Goal: Task Accomplishment & Management: Complete application form

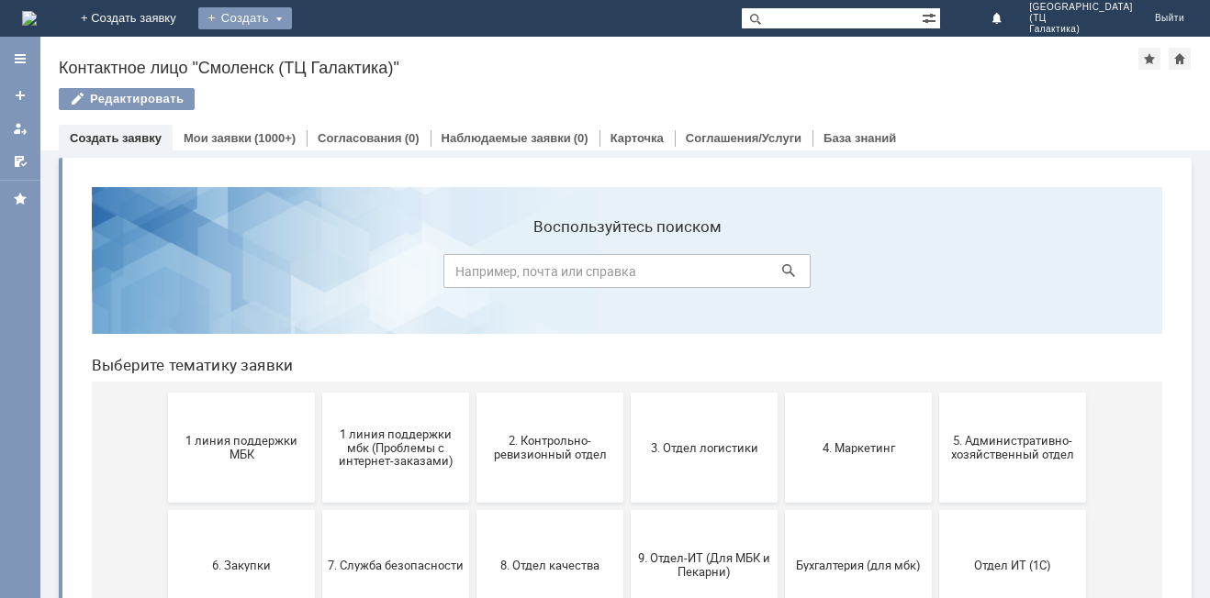
click at [292, 17] on div "Создать" at bounding box center [245, 18] width 94 height 22
click at [341, 62] on link "Заявка" at bounding box center [272, 55] width 140 height 22
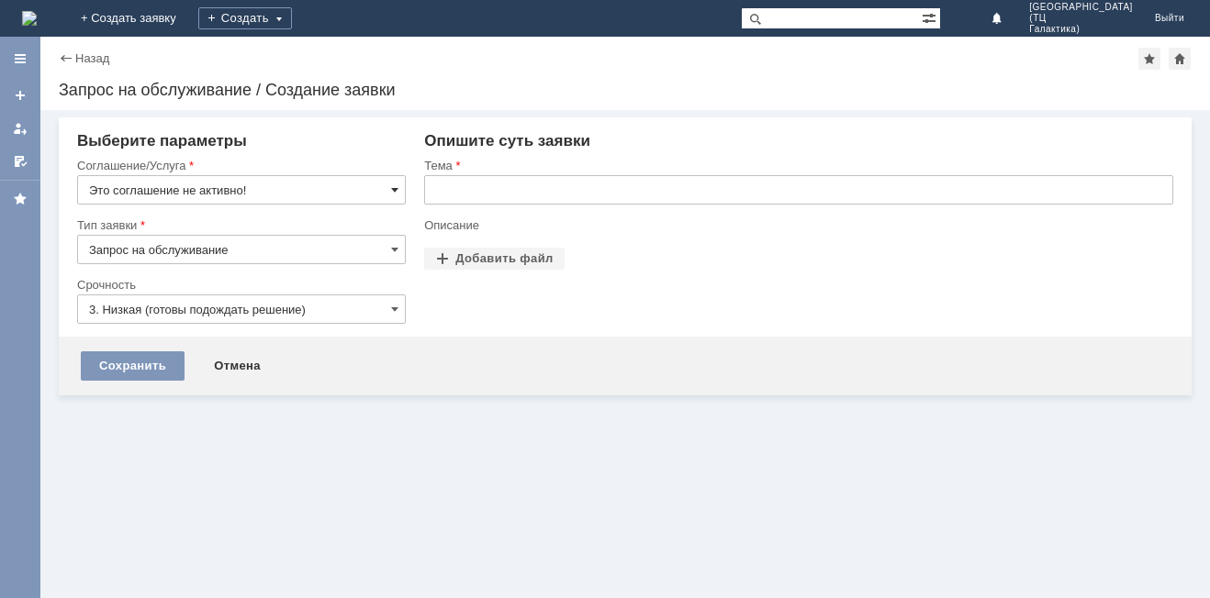
click at [395, 190] on span at bounding box center [394, 190] width 7 height 15
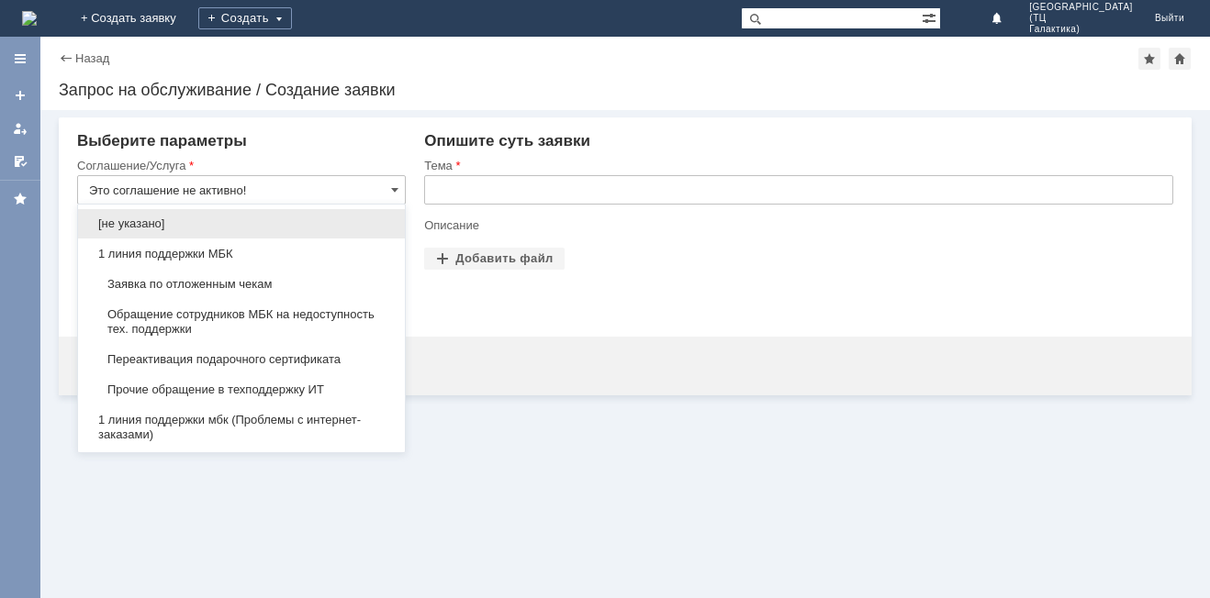
drag, startPoint x: 305, startPoint y: 283, endPoint x: 446, endPoint y: 222, distance: 153.8
click at [307, 278] on span "Заявка по отложенным чекам" at bounding box center [241, 284] width 305 height 15
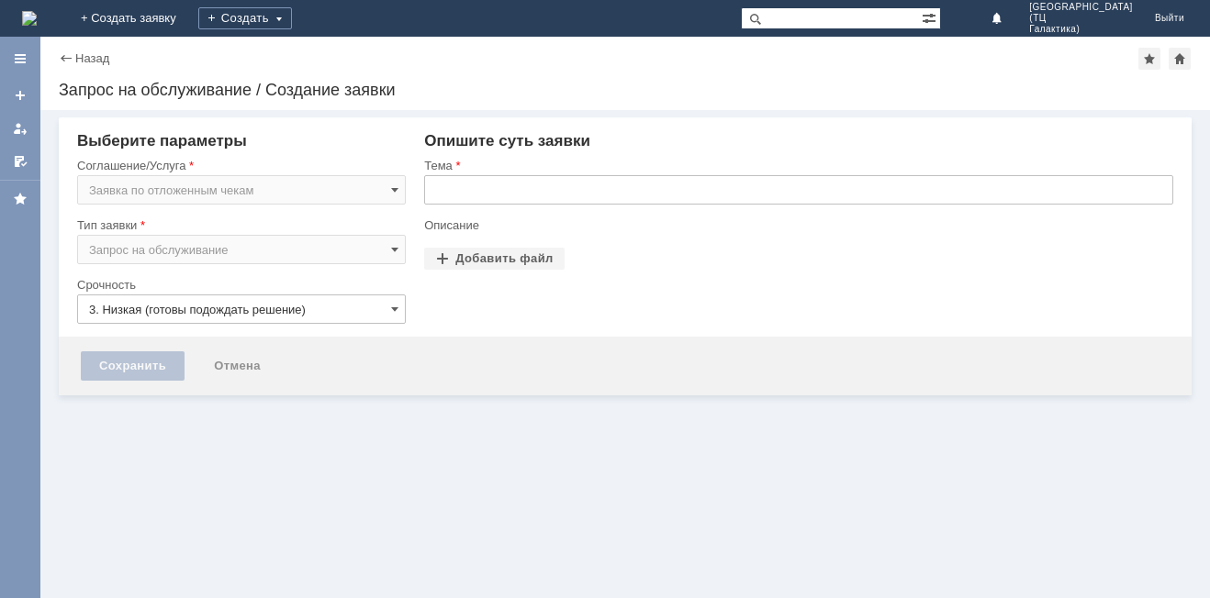
click at [457, 194] on input "text" at bounding box center [798, 189] width 749 height 29
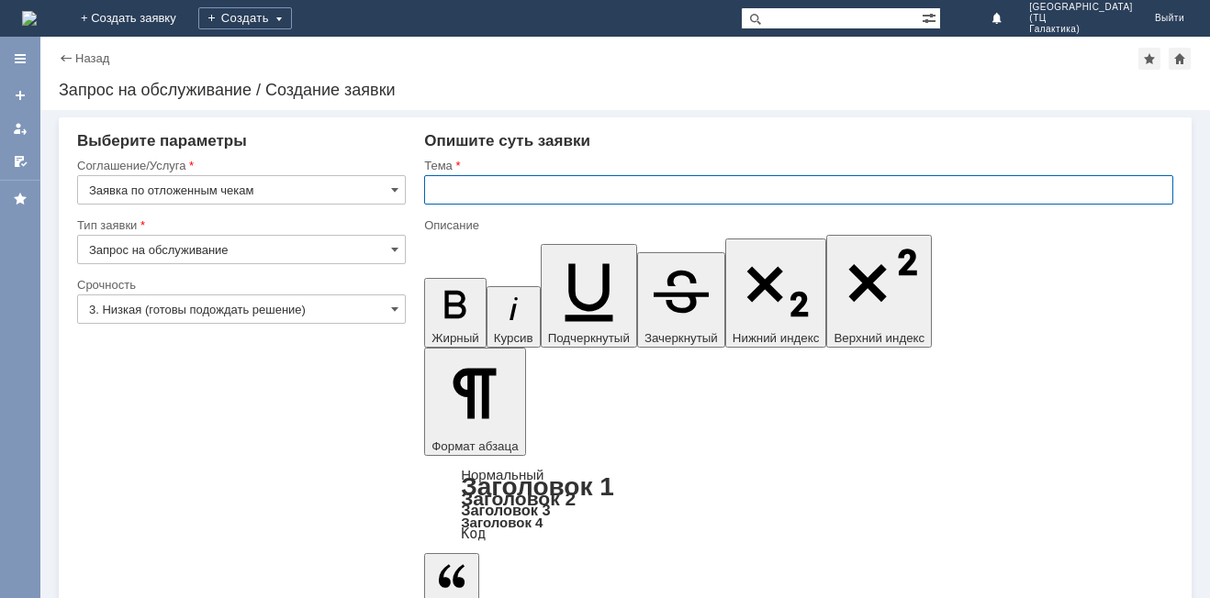
type input "Заявка по отложенным чекам"
type input "отложенные чеки"
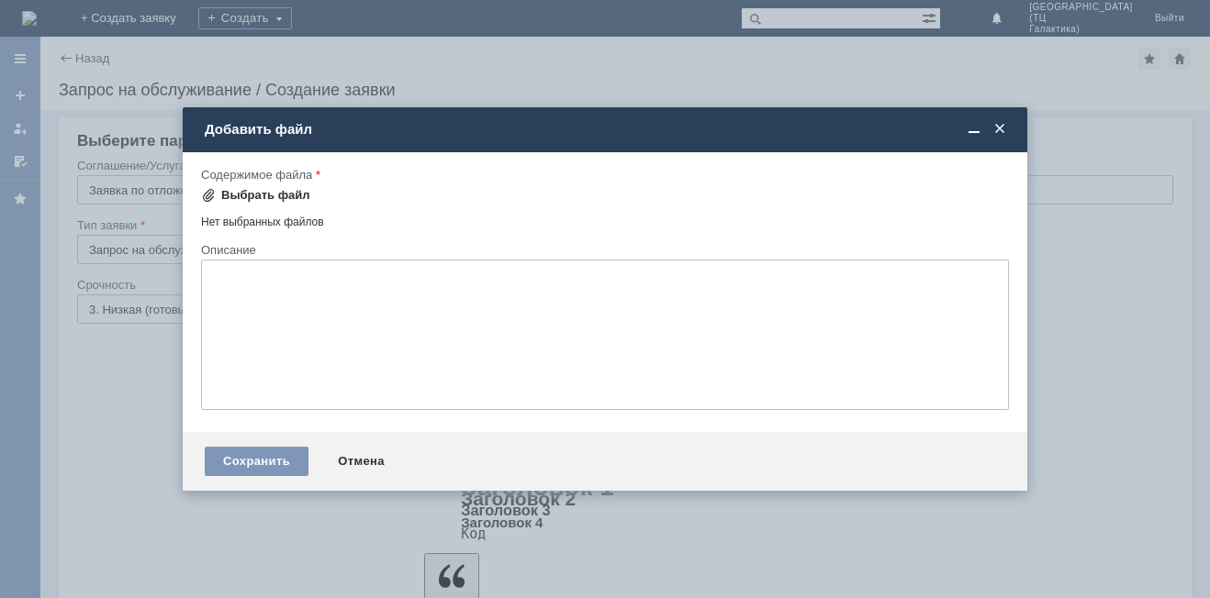
click at [238, 195] on div "Выбрать файл" at bounding box center [265, 195] width 89 height 15
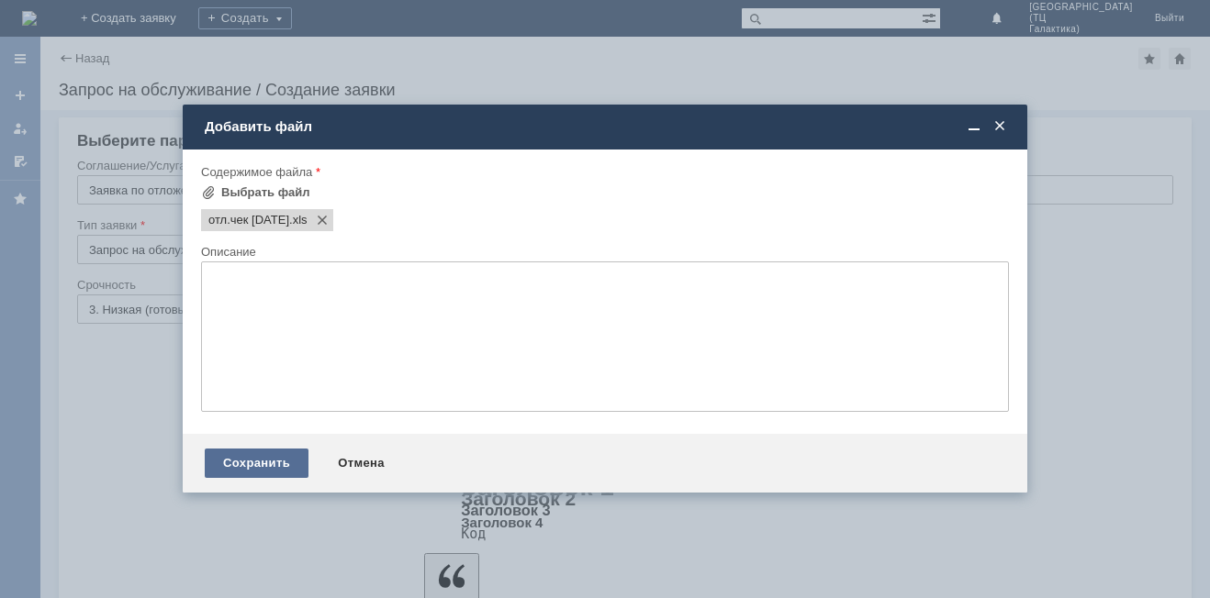
click at [220, 450] on div "Сохранить" at bounding box center [257, 463] width 104 height 29
